Goal: Communication & Community: Answer question/provide support

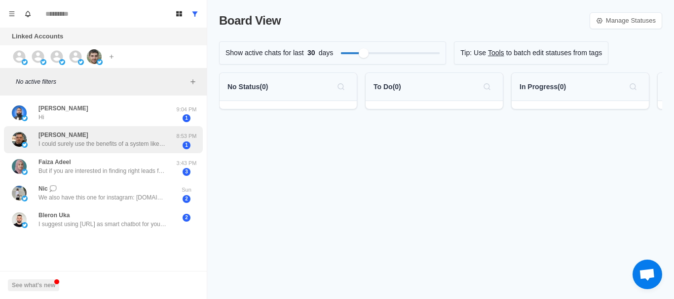
click at [75, 137] on div "[PERSON_NAME] I could surely use the benefits of a system like this, I just can…" at bounding box center [102, 140] width 128 height 18
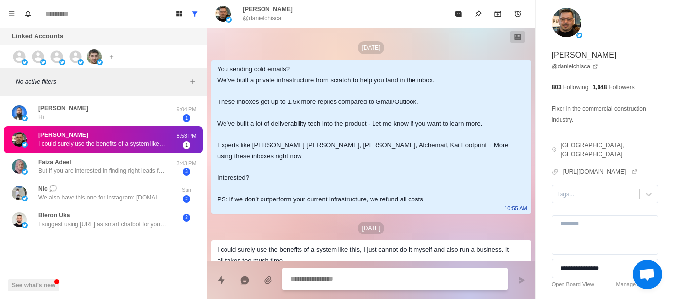
scroll to position [16, 0]
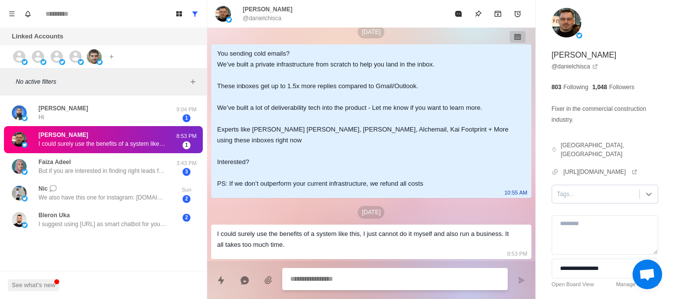
click at [644, 189] on icon at bounding box center [649, 194] width 10 height 10
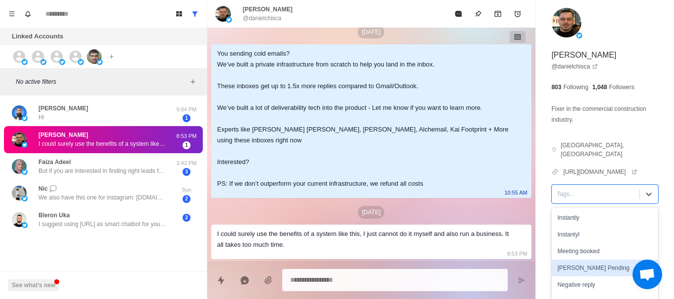
click at [590, 260] on div "[PERSON_NAME] Pending" at bounding box center [605, 268] width 107 height 17
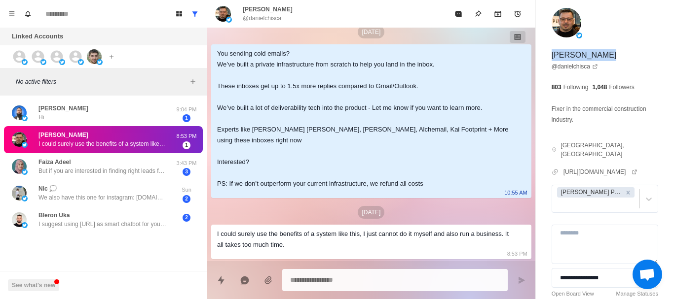
drag, startPoint x: 552, startPoint y: 57, endPoint x: 608, endPoint y: 53, distance: 56.4
click at [608, 53] on div "**********" at bounding box center [605, 171] width 138 height 342
copy p "[PERSON_NAME]"
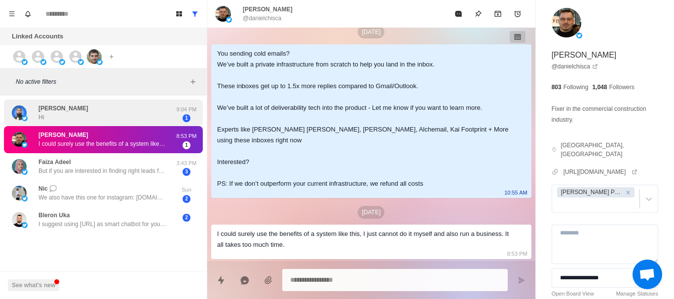
click at [82, 115] on div "[PERSON_NAME] Hi" at bounding box center [63, 113] width 50 height 18
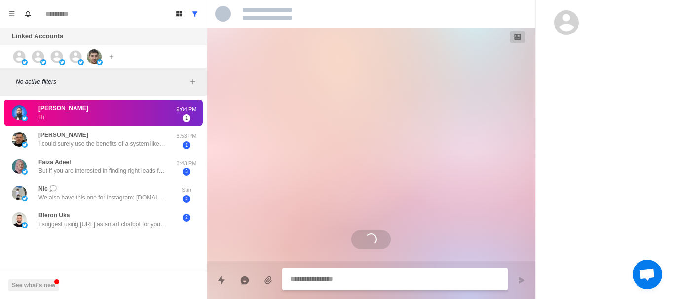
scroll to position [0, 0]
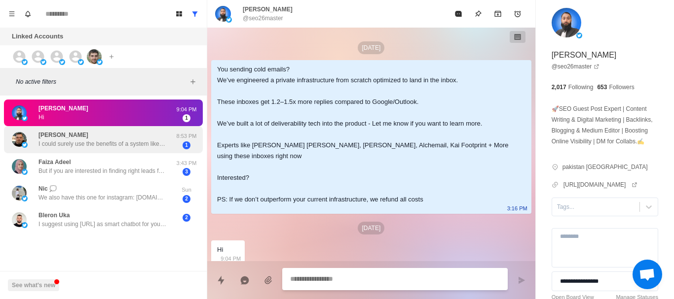
click at [85, 134] on div "[PERSON_NAME] I could surely use the benefits of a system like this, I just can…" at bounding box center [102, 140] width 128 height 18
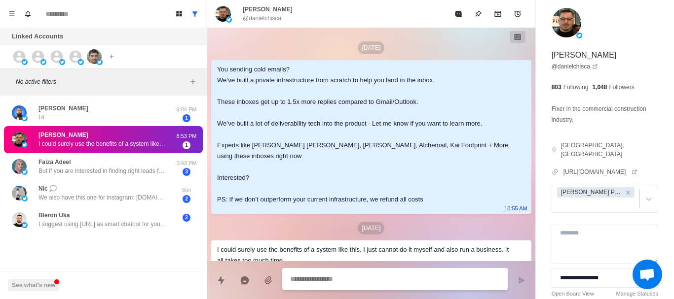
type textarea "*"
